Goal: Check status: Check status

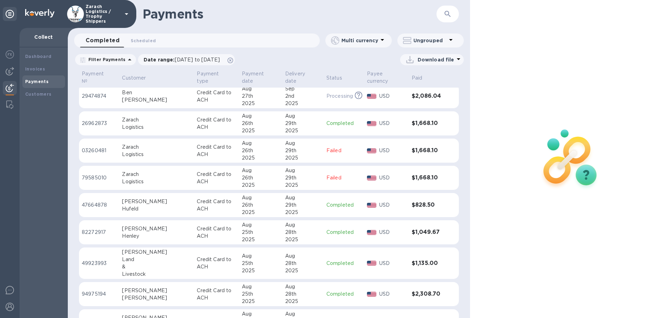
scroll to position [175, 0]
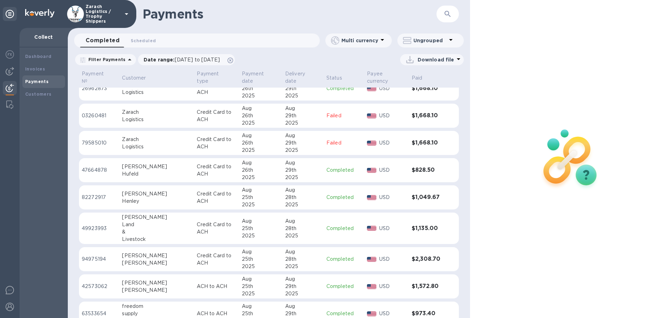
click at [85, 200] on p "82272917" at bounding box center [99, 197] width 35 height 7
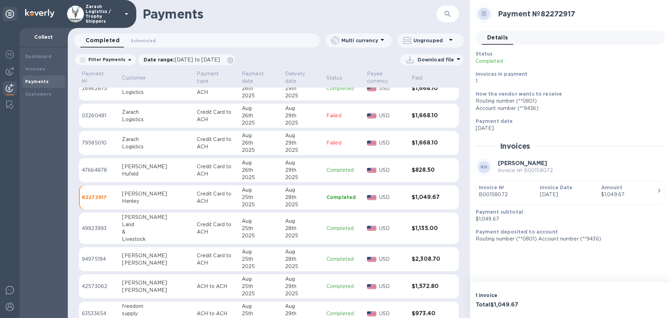
click at [90, 173] on p "47664878" at bounding box center [99, 170] width 35 height 7
click at [93, 287] on p "42573062" at bounding box center [99, 286] width 35 height 7
click at [94, 170] on p "47664878" at bounding box center [99, 170] width 35 height 7
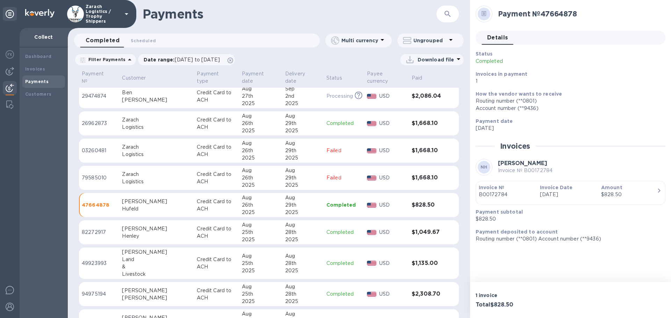
click at [94, 120] on p "26962873" at bounding box center [99, 123] width 35 height 7
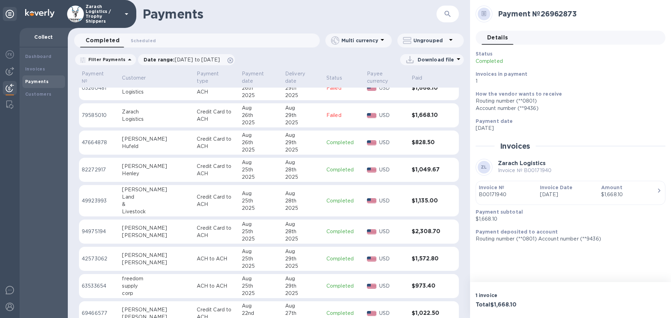
scroll to position [210, 0]
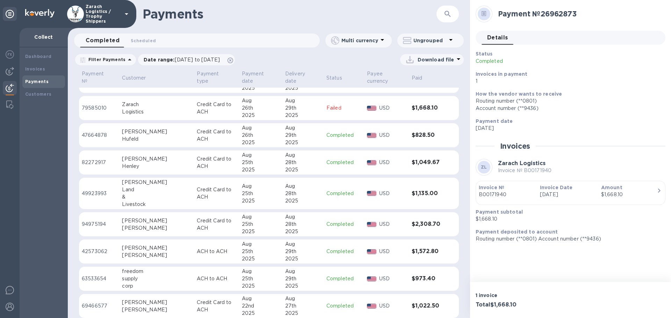
click at [99, 279] on p "63533654" at bounding box center [99, 278] width 35 height 7
